Goal: Task Accomplishment & Management: Manage account settings

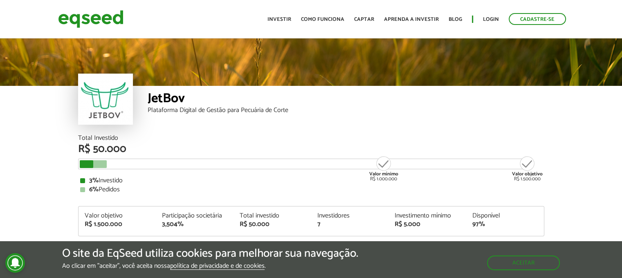
scroll to position [982, 0]
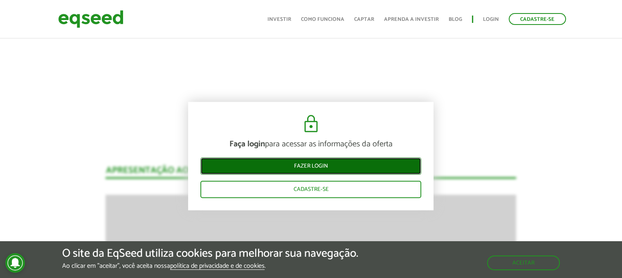
click at [345, 161] on link "Fazer login" at bounding box center [310, 166] width 221 height 17
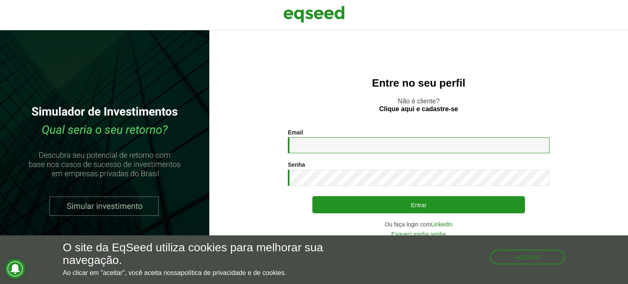
click at [360, 144] on input "Email *" at bounding box center [419, 145] width 262 height 16
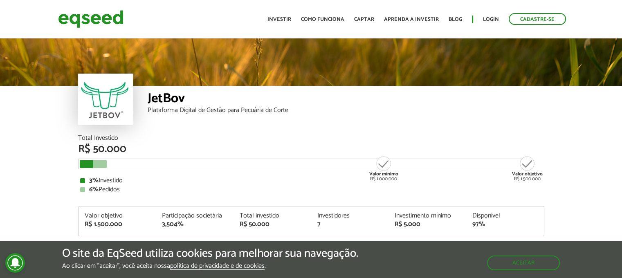
scroll to position [982, 0]
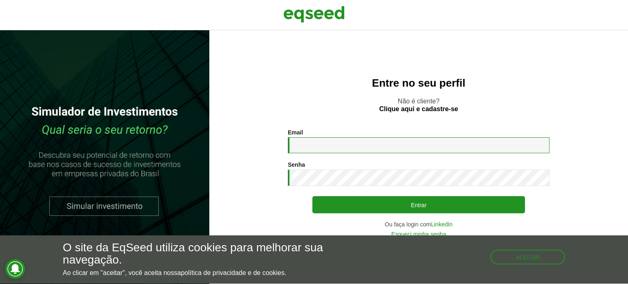
click at [363, 146] on input "Email *" at bounding box center [419, 145] width 262 height 16
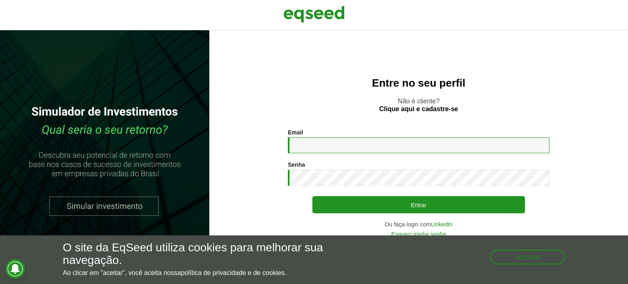
type input "**********"
click at [526, 254] on button "Aceitar" at bounding box center [529, 256] width 74 height 13
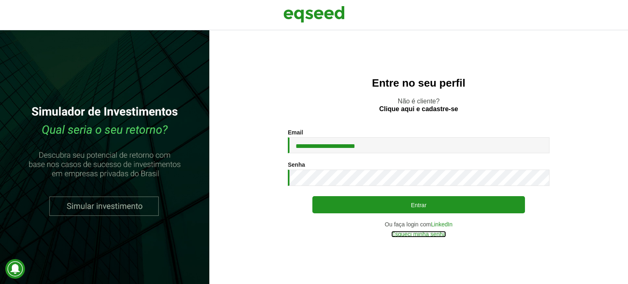
click at [433, 233] on link "Esqueci minha senha" at bounding box center [418, 234] width 55 height 6
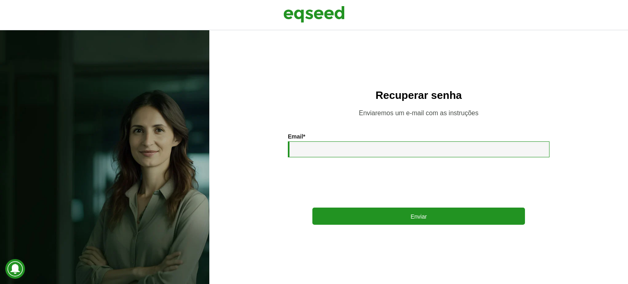
click at [389, 152] on input "Email *" at bounding box center [419, 149] width 262 height 16
type input "**********"
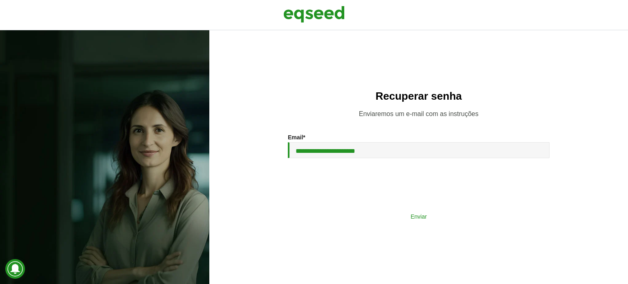
click at [368, 220] on button "Enviar" at bounding box center [418, 216] width 213 height 16
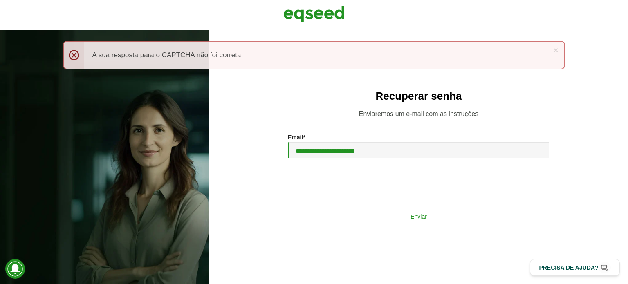
click at [361, 215] on button "Enviar" at bounding box center [418, 216] width 213 height 16
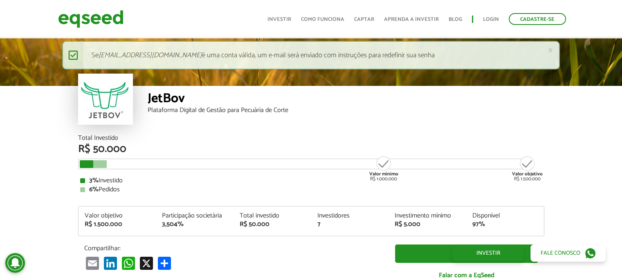
scroll to position [982, 0]
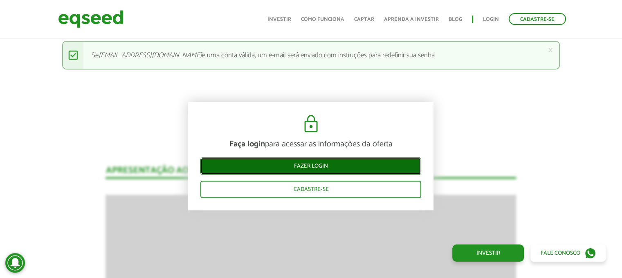
click at [318, 162] on link "Fazer login" at bounding box center [310, 166] width 221 height 17
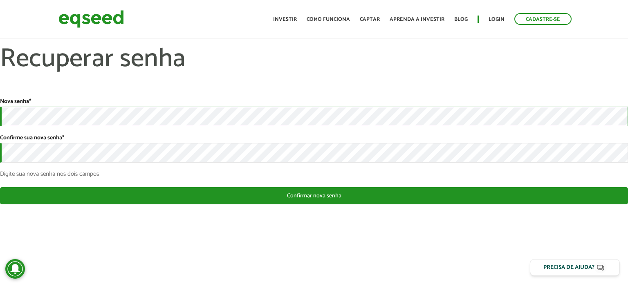
click at [13, 135] on div "Nova senha * Confirme sua nova senha * Digite sua nova senha nos dois campos" at bounding box center [314, 137] width 628 height 79
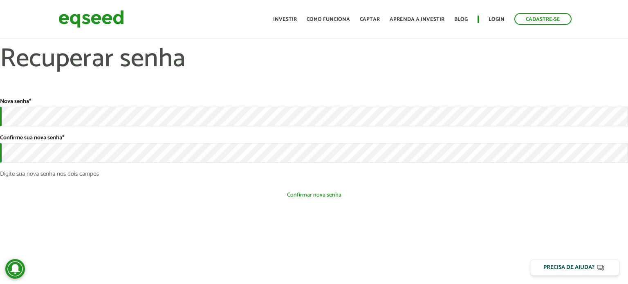
click at [140, 194] on button "Confirmar nova senha" at bounding box center [314, 195] width 628 height 16
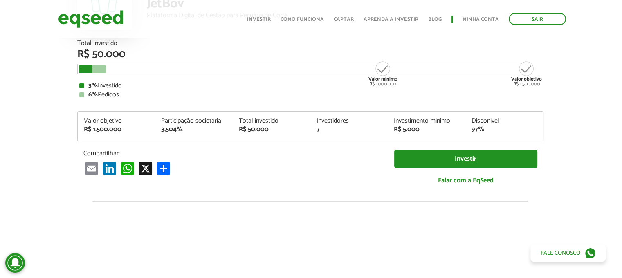
scroll to position [0, 1]
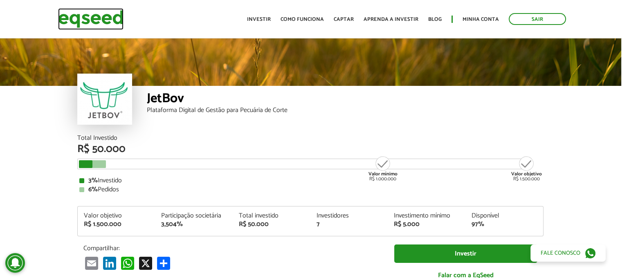
click at [100, 12] on img at bounding box center [90, 19] width 65 height 22
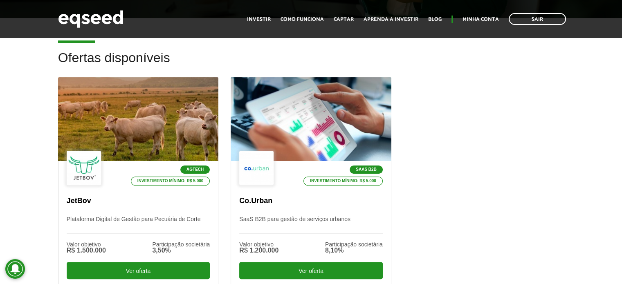
scroll to position [215, 0]
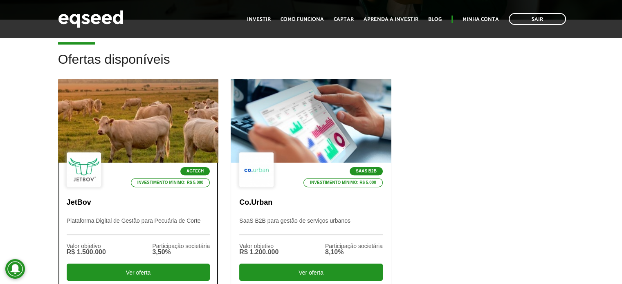
click at [145, 191] on div "Agtech Investimento mínimo: R$ 5.000 JetBov Plataforma Digital de Gestão para P…" at bounding box center [138, 224] width 160 height 123
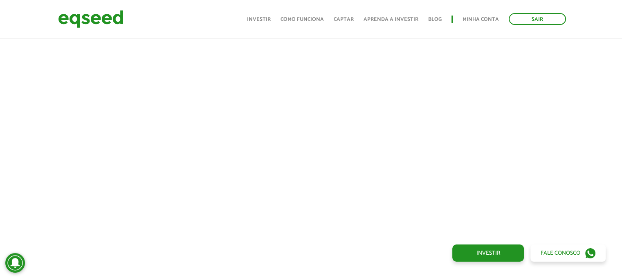
scroll to position [301, 0]
